Goal: Task Accomplishment & Management: Complete application form

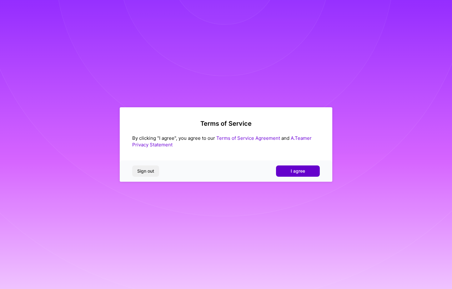
click at [305, 167] on button "I agree" at bounding box center [298, 170] width 44 height 11
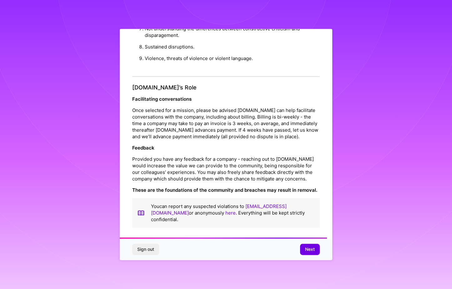
scroll to position [673, 0]
click at [309, 248] on span "Next" at bounding box center [310, 249] width 10 height 6
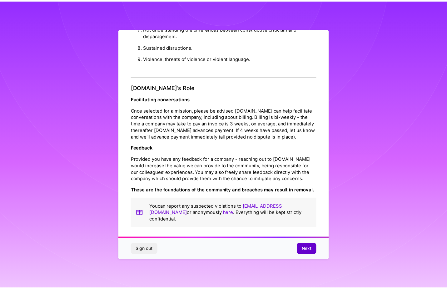
scroll to position [0, 0]
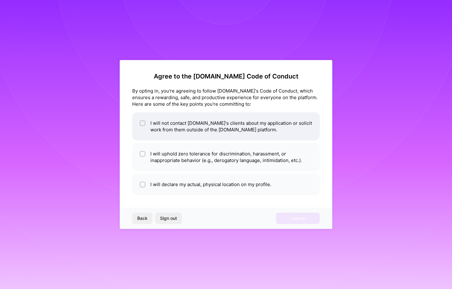
click at [151, 124] on li "I will not contact [DOMAIN_NAME]'s clients about my application or solicit work…" at bounding box center [226, 126] width 188 height 28
checkbox input "true"
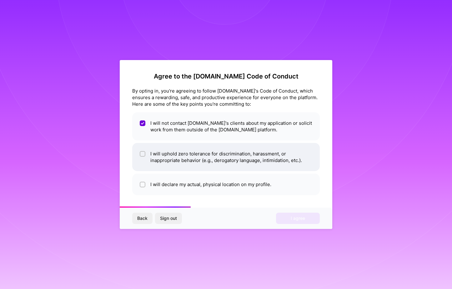
click at [169, 155] on li "I will uphold zero tolerance for discrimination, harassment, or inappropriate b…" at bounding box center [226, 157] width 188 height 28
checkbox input "true"
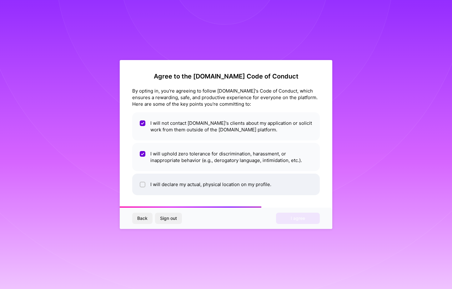
click at [161, 185] on li "I will declare my actual, physical location on my profile." at bounding box center [226, 184] width 188 height 22
checkbox input "true"
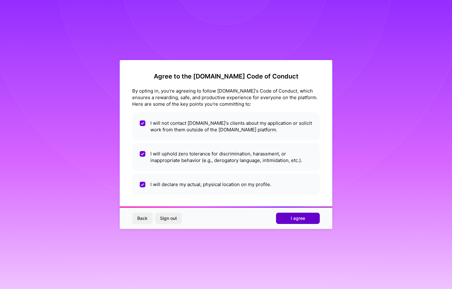
click at [292, 221] on span "I agree" at bounding box center [298, 218] width 14 height 6
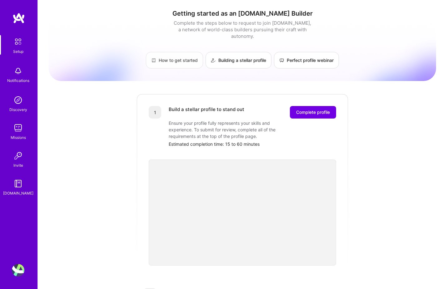
click at [177, 56] on link "How to get started" at bounding box center [174, 60] width 57 height 17
click at [324, 110] on button "Complete profile" at bounding box center [313, 112] width 46 height 13
